Goal: Check status: Check status

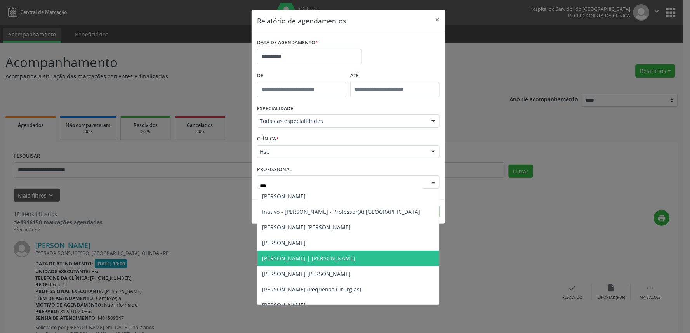
click at [336, 255] on span "[PERSON_NAME] | [PERSON_NAME]" at bounding box center [348, 259] width 182 height 16
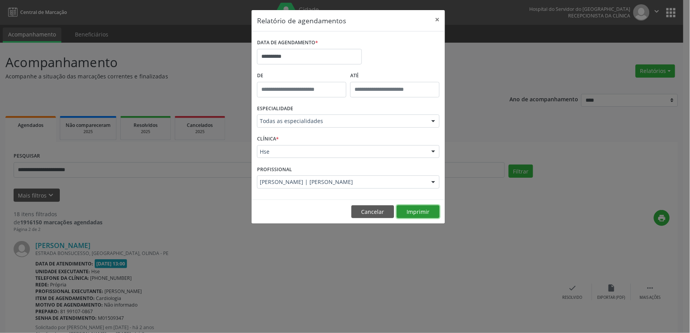
click at [412, 208] on button "Imprimir" at bounding box center [418, 211] width 43 height 13
click at [324, 172] on div "PROFISSIONAL [PERSON_NAME] | [PERSON_NAME] Todos os profissionais [PERSON_NAME]…" at bounding box center [348, 178] width 186 height 30
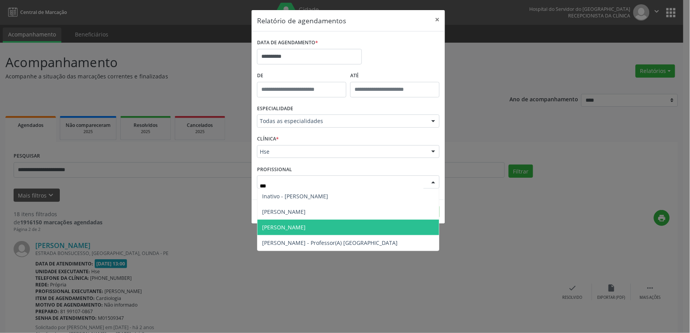
click at [306, 227] on span "[PERSON_NAME]" at bounding box center [283, 227] width 43 height 7
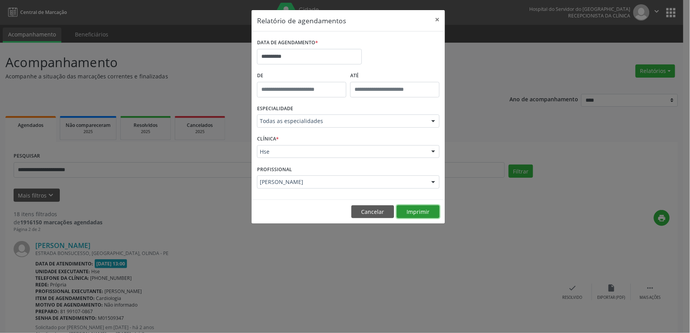
click at [435, 209] on button "Imprimir" at bounding box center [418, 211] width 43 height 13
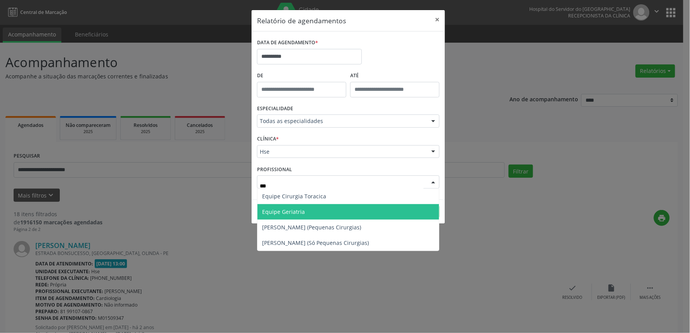
click at [333, 209] on span "Equipe Geriatria" at bounding box center [348, 212] width 182 height 16
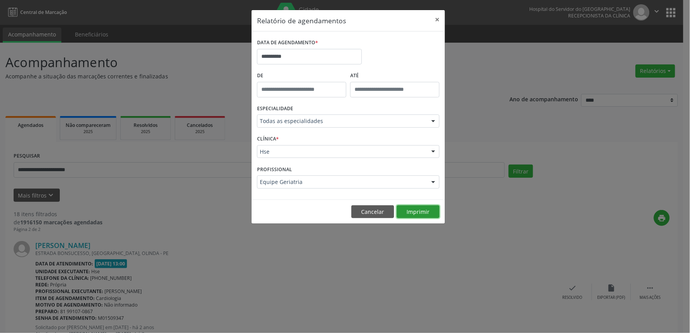
click at [425, 214] on button "Imprimir" at bounding box center [418, 211] width 43 height 13
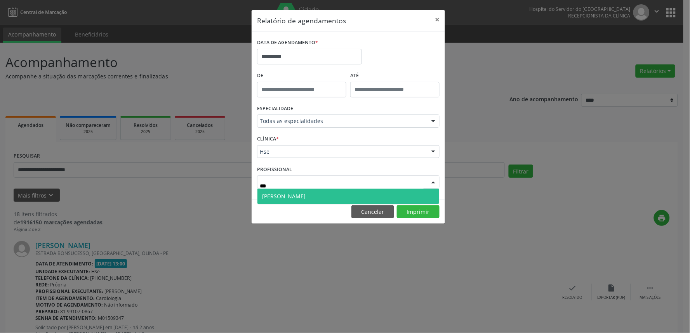
click at [300, 193] on span "[PERSON_NAME]" at bounding box center [283, 196] width 43 height 7
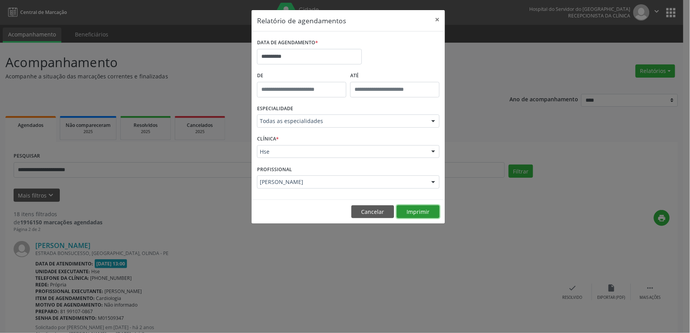
click at [420, 214] on button "Imprimir" at bounding box center [418, 211] width 43 height 13
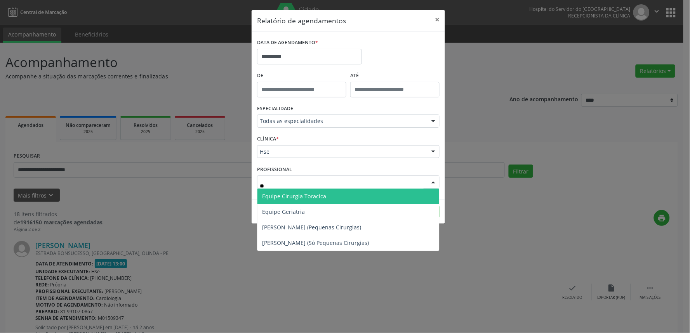
type input "***"
click at [508, 214] on div "**********" at bounding box center [345, 166] width 690 height 333
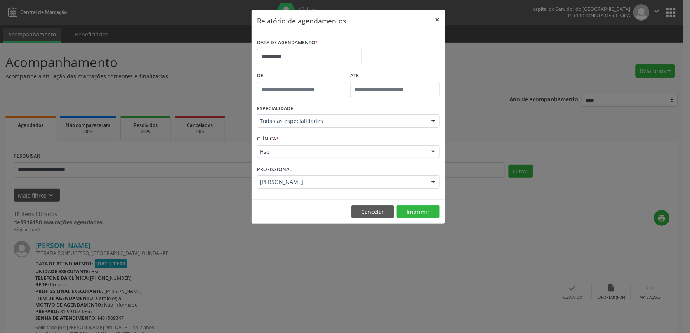
click at [436, 22] on button "×" at bounding box center [437, 19] width 16 height 19
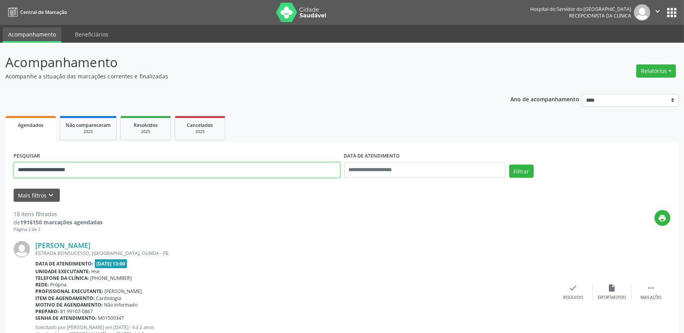
drag, startPoint x: 131, startPoint y: 165, endPoint x: 0, endPoint y: 166, distance: 131.3
click at [0, 166] on div "**********" at bounding box center [342, 330] width 684 height 575
click at [41, 196] on button "Mais filtros keyboard_arrow_down" at bounding box center [37, 196] width 46 height 14
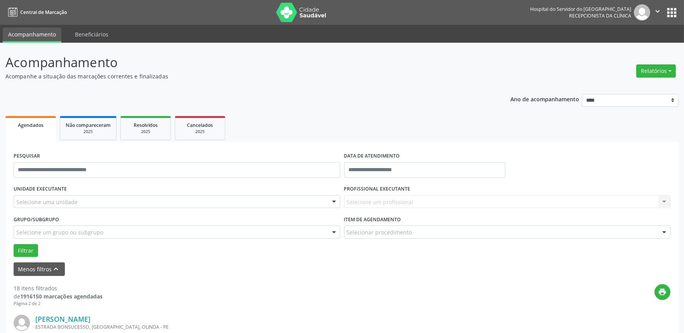
click at [374, 197] on div "Selecione um profissional Nenhum resultado encontrado para: " " Não há nenhuma …" at bounding box center [507, 201] width 327 height 13
drag, startPoint x: 374, startPoint y: 151, endPoint x: 370, endPoint y: 165, distance: 14.0
click at [374, 156] on label "DATA DE ATENDIMENTO" at bounding box center [372, 156] width 56 height 12
click at [370, 165] on input "text" at bounding box center [424, 170] width 161 height 16
click at [437, 207] on span "5" at bounding box center [437, 210] width 15 height 15
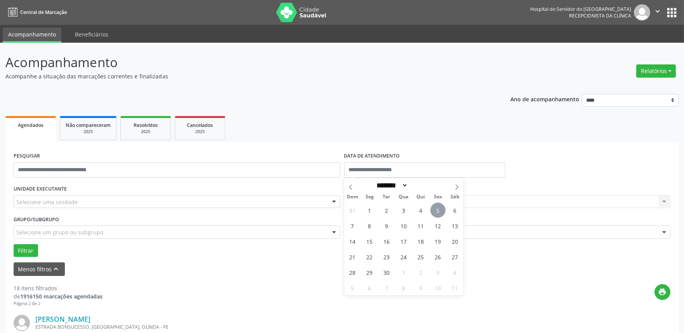
type input "**********"
click at [437, 207] on span "5" at bounding box center [437, 210] width 15 height 15
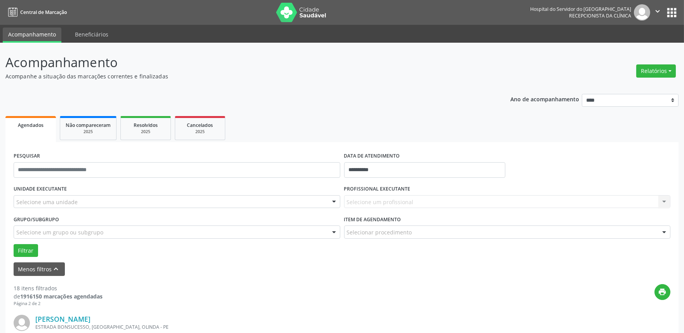
click at [405, 201] on div "Selecione um profissional Nenhum resultado encontrado para: " " Não há nenhuma …" at bounding box center [507, 201] width 327 height 13
click at [406, 196] on div "Selecione um profissional Nenhum resultado encontrado para: " " Não há nenhuma …" at bounding box center [507, 201] width 327 height 13
click at [113, 198] on div "Selecione uma unidade" at bounding box center [177, 201] width 327 height 13
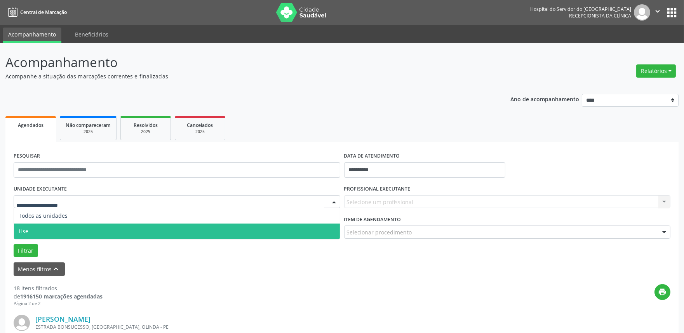
click at [95, 224] on span "Hse" at bounding box center [177, 232] width 326 height 16
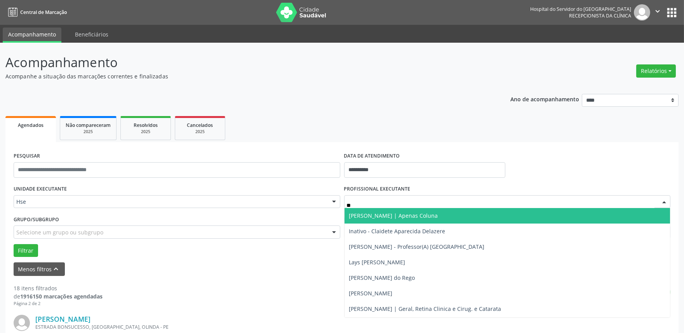
type input "***"
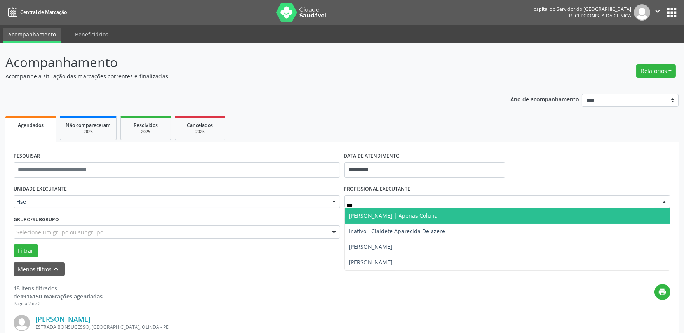
click at [378, 214] on span "[PERSON_NAME] | Apenas Coluna" at bounding box center [393, 215] width 89 height 7
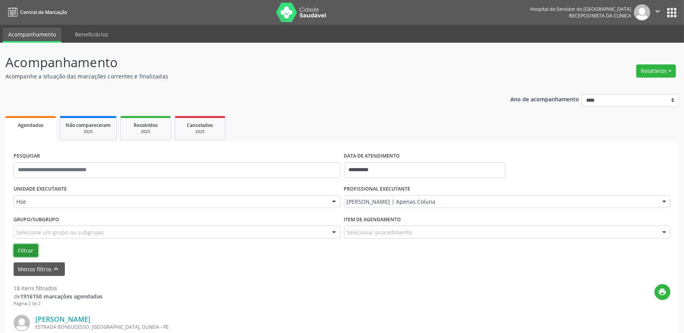
click at [36, 249] on button "Filtrar" at bounding box center [26, 250] width 24 height 13
